Goal: Task Accomplishment & Management: Complete application form

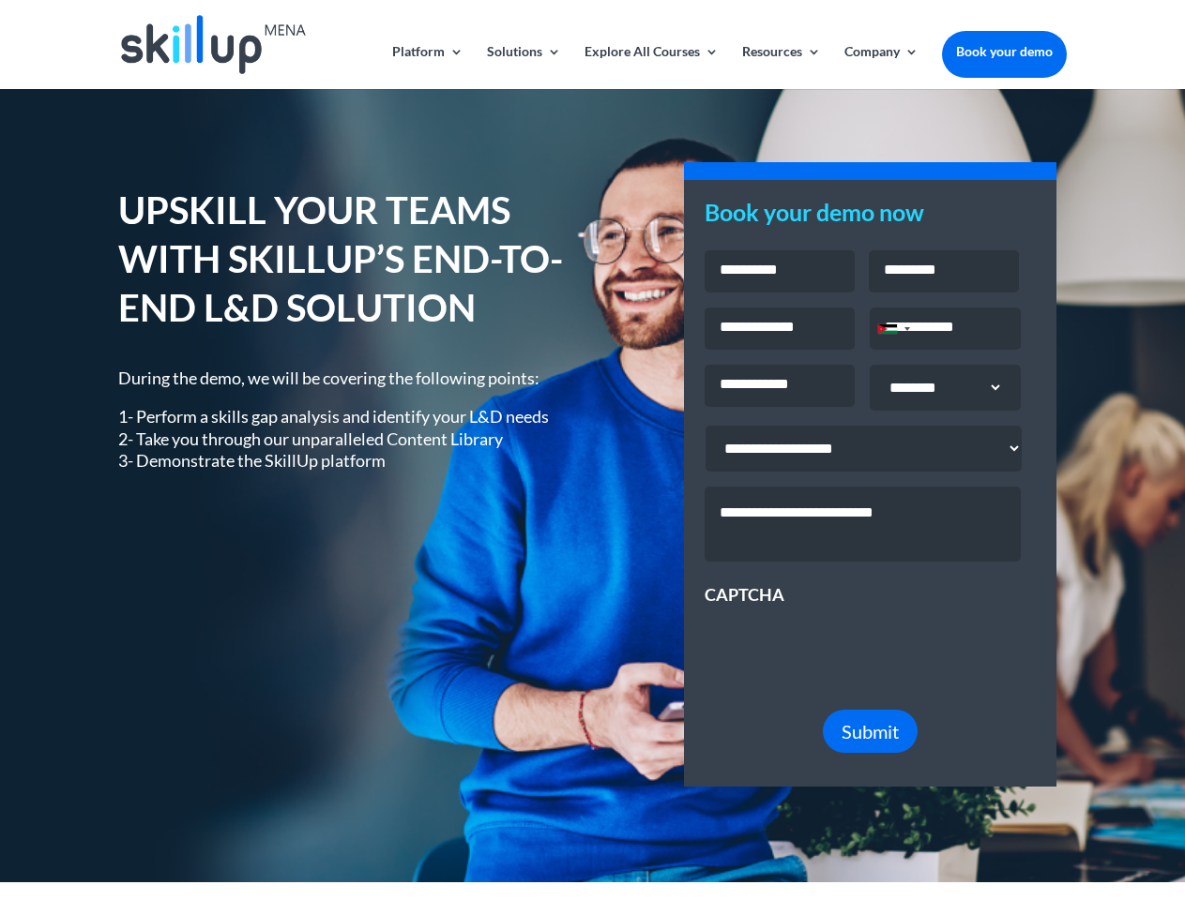
click at [592, 450] on div "UPSKILL YOUR TEAMS WITH SKILLUP’S END-TO-END L&D SOLUTION During the demo, we w…" at bounding box center [591, 485] width 947 height 651
click at [522, 67] on link "Solutions" at bounding box center [524, 67] width 74 height 44
click at [650, 67] on link "Explore All Courses" at bounding box center [651, 67] width 134 height 44
click at [779, 67] on link "Resources" at bounding box center [781, 67] width 79 height 44
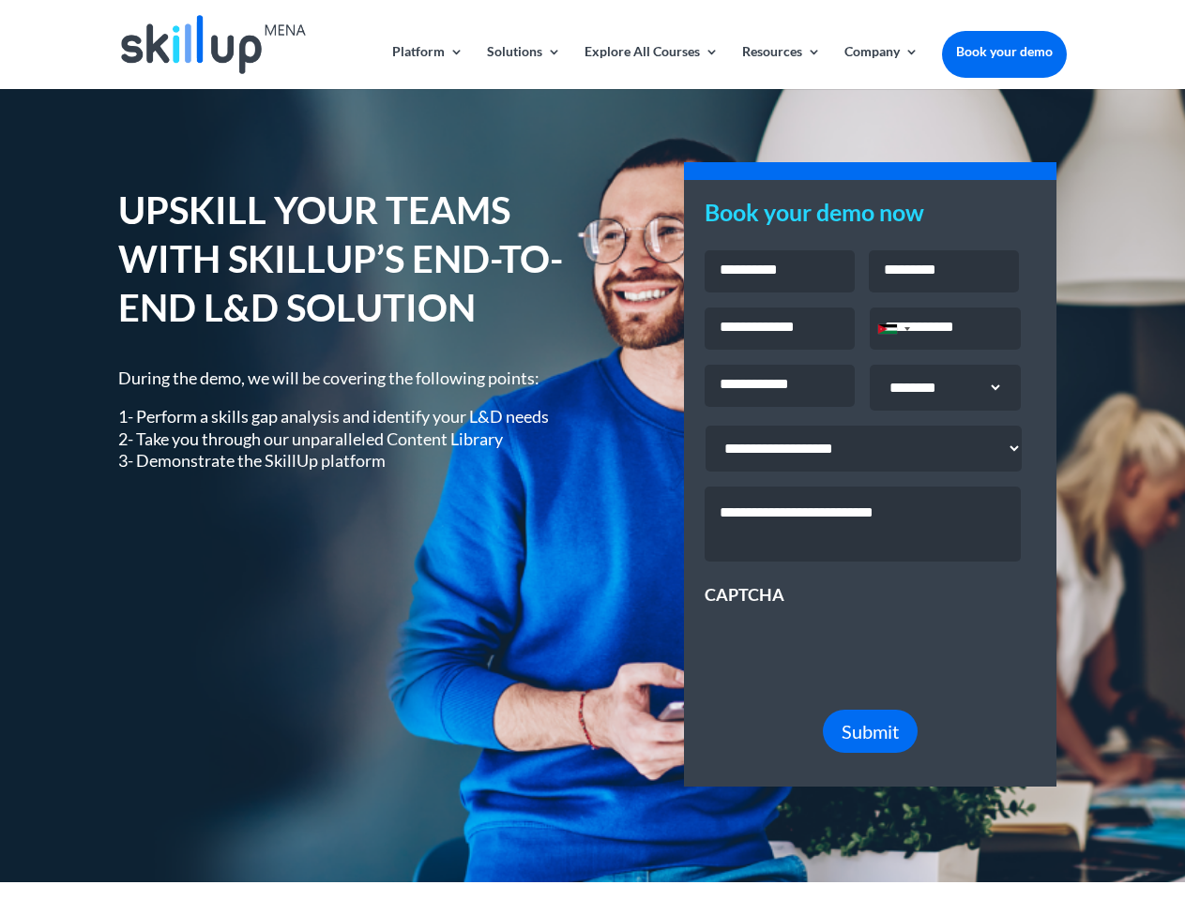
click at [881, 67] on link "Company" at bounding box center [881, 67] width 74 height 44
click at [893, 331] on div "Jordan +962" at bounding box center [887, 329] width 19 height 9
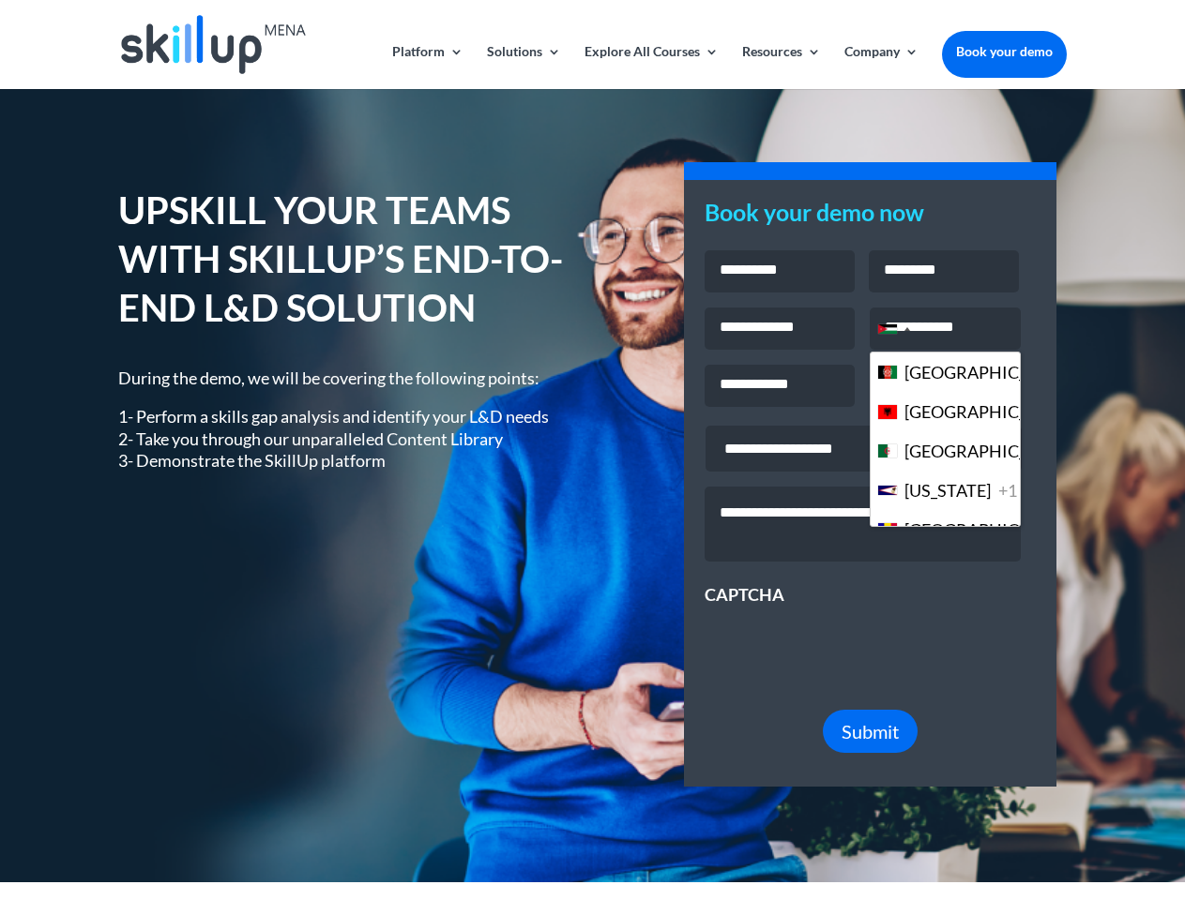
click at [870, 743] on span "Submit" at bounding box center [869, 731] width 57 height 23
